Goal: Information Seeking & Learning: Learn about a topic

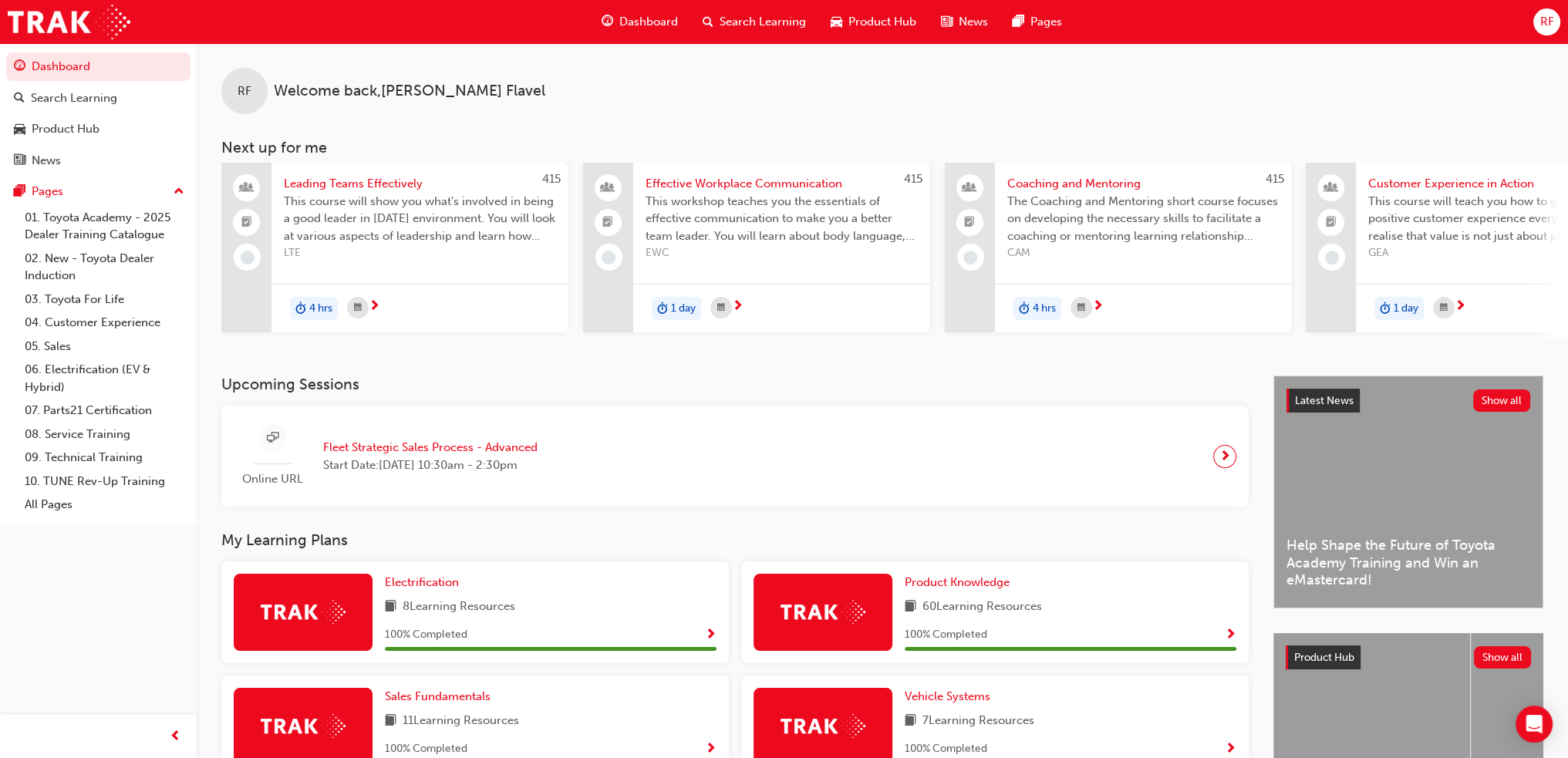
click at [1220, 463] on span "next-icon" at bounding box center [1225, 456] width 11 height 22
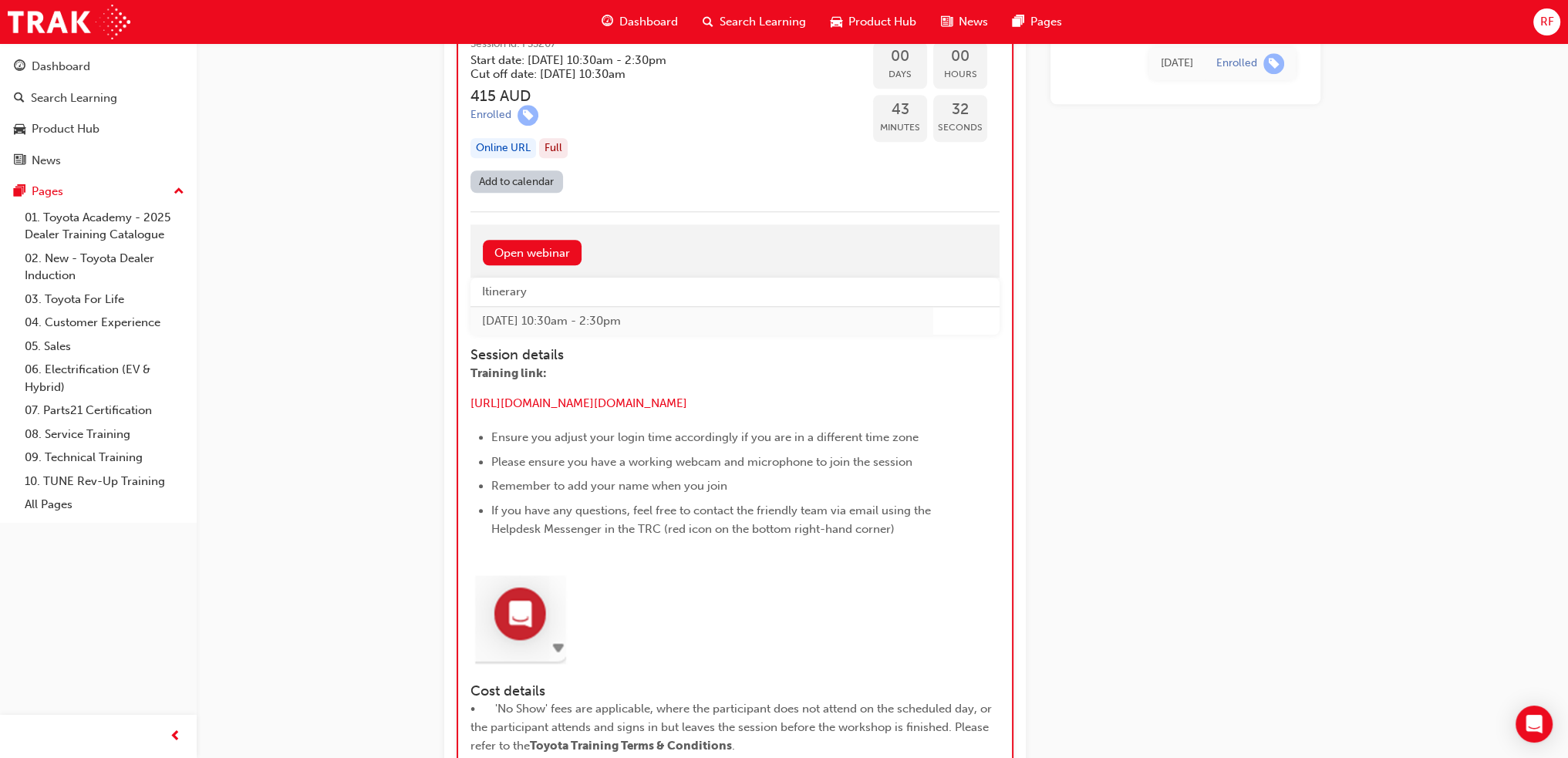
scroll to position [1688, 0]
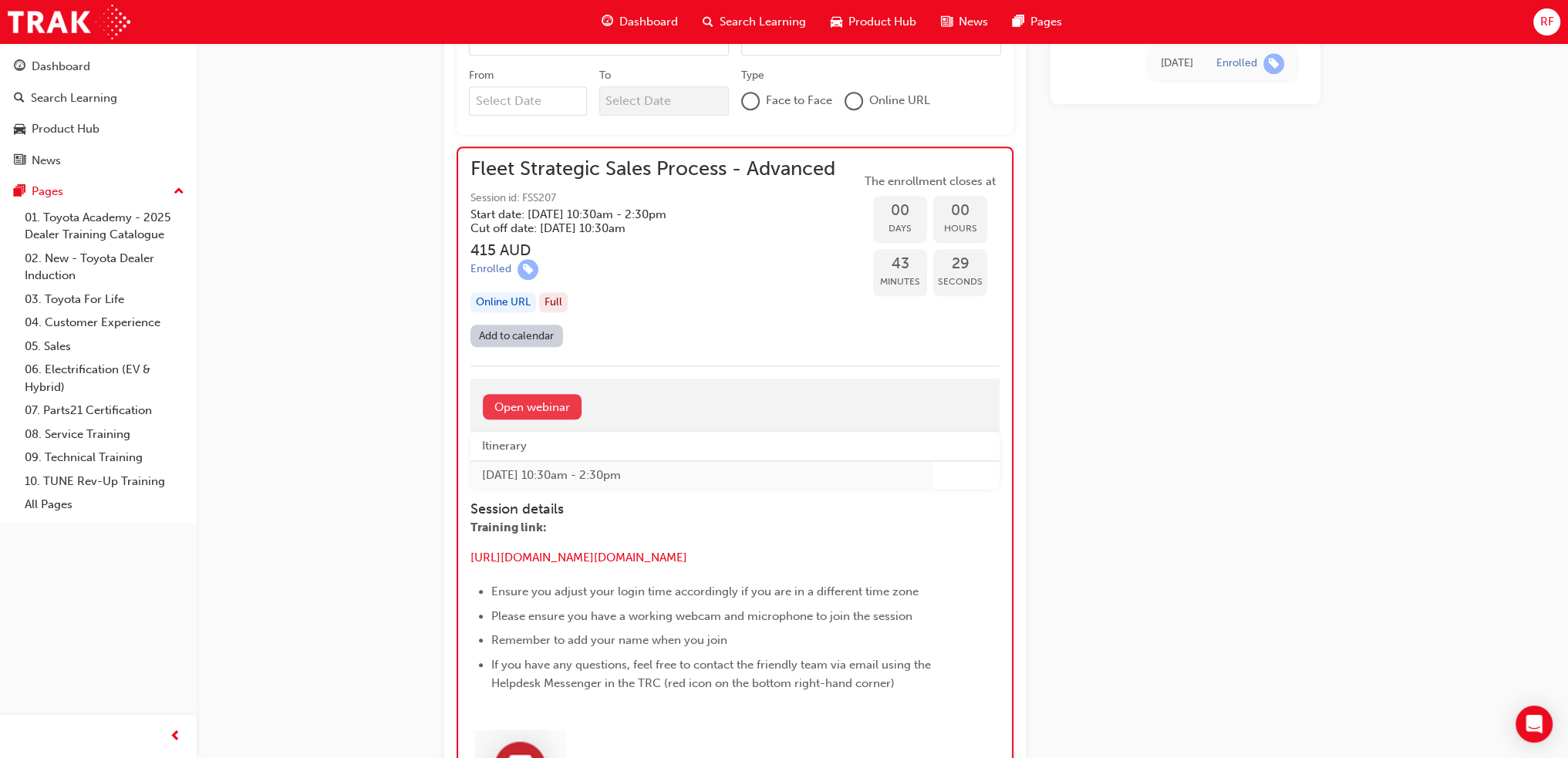
click at [527, 403] on link "Open webinar" at bounding box center [533, 406] width 99 height 25
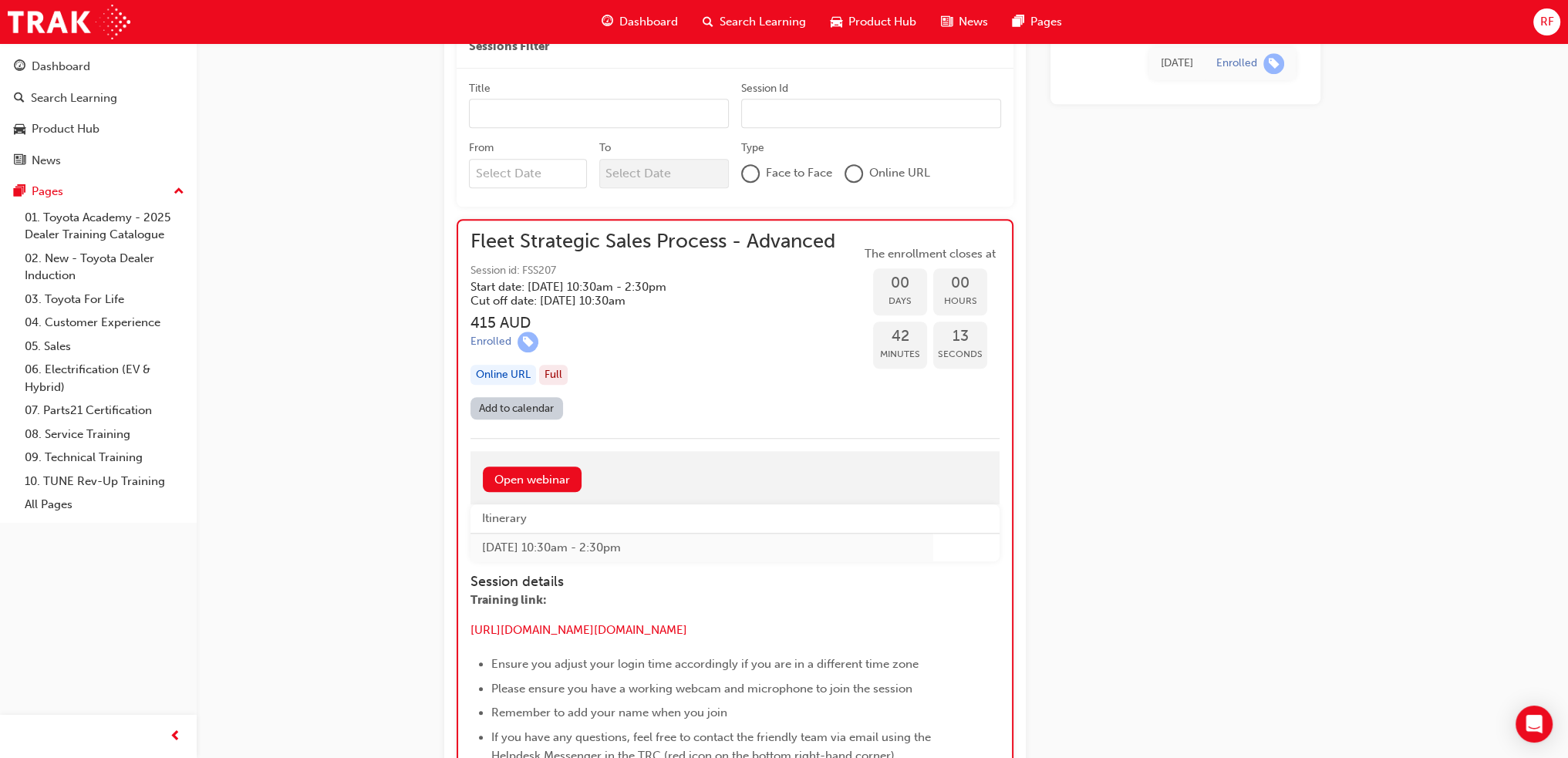
scroll to position [1638, 0]
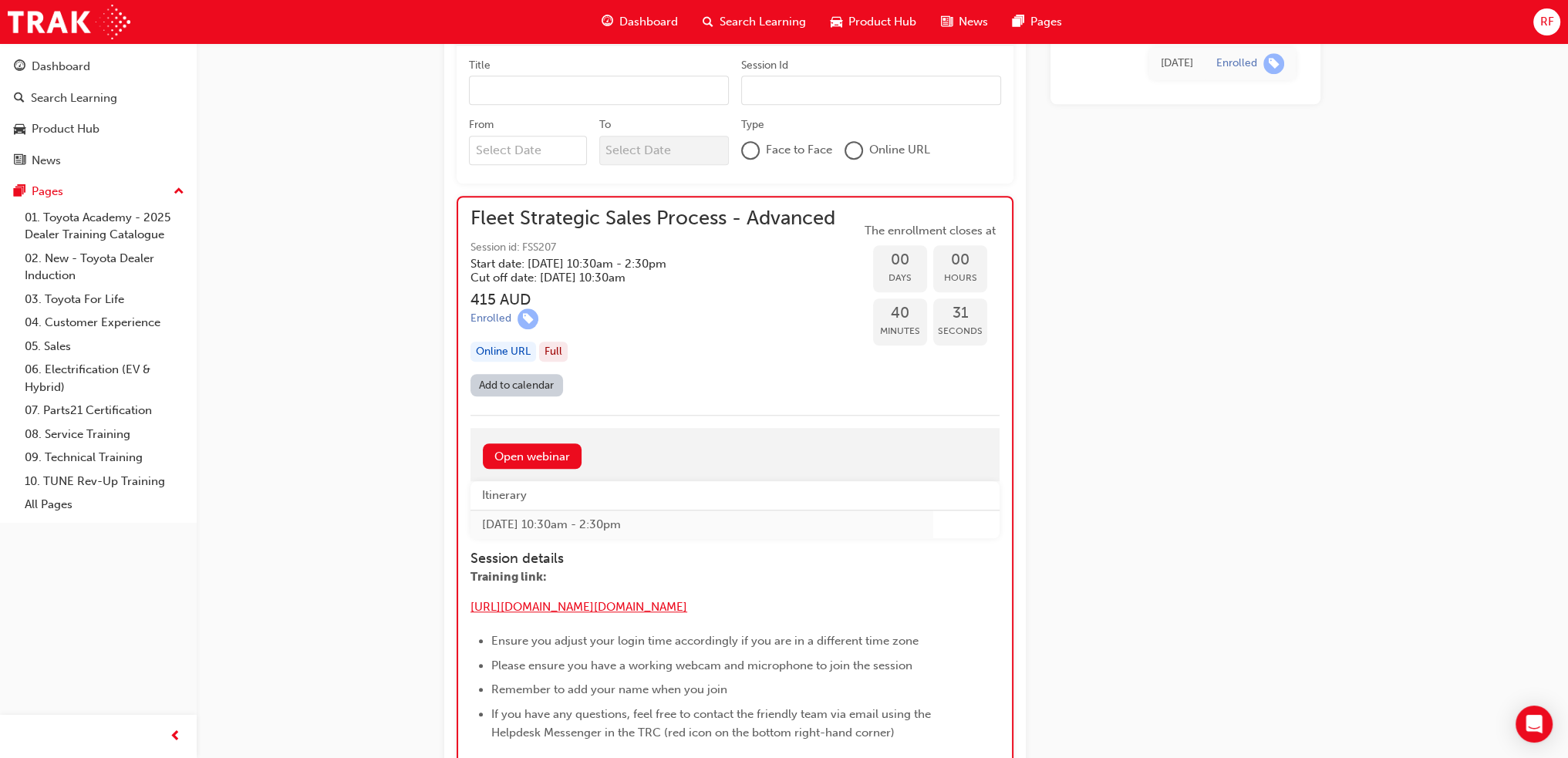
click at [566, 605] on span "[URL][DOMAIN_NAME][DOMAIN_NAME]" at bounding box center [579, 607] width 217 height 14
